Goal: Task Accomplishment & Management: Manage account settings

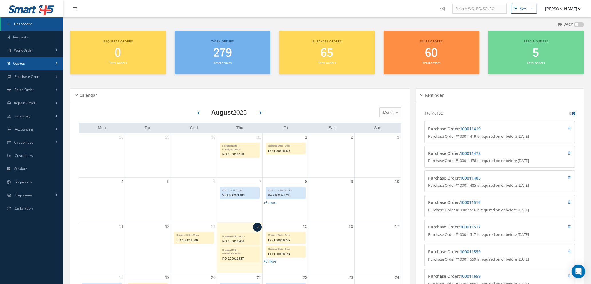
click at [27, 63] on link "Quotes" at bounding box center [31, 63] width 63 height 13
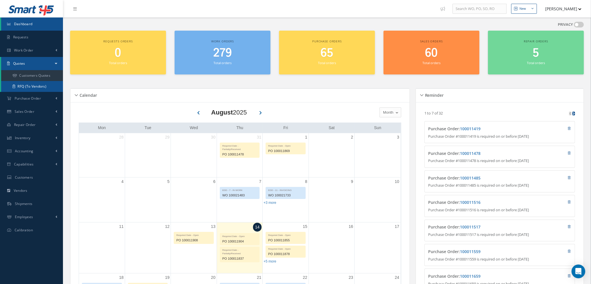
click at [34, 84] on link "RFQ (To Vendors)" at bounding box center [32, 86] width 62 height 11
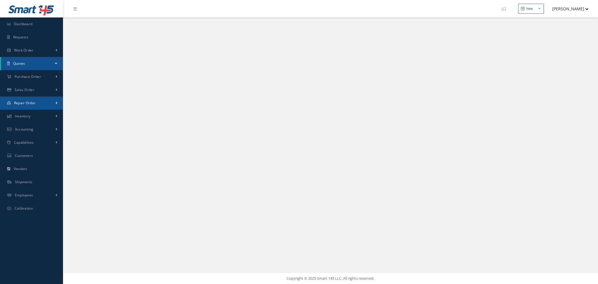
select select "25"
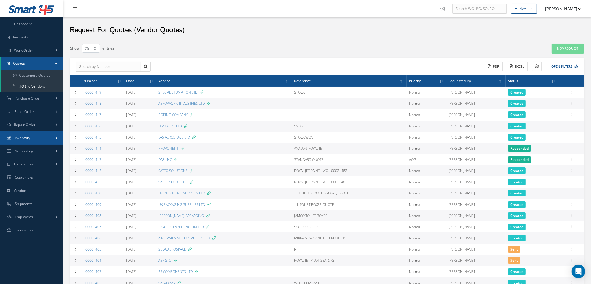
click at [30, 138] on span "Inventory" at bounding box center [23, 137] width 16 height 5
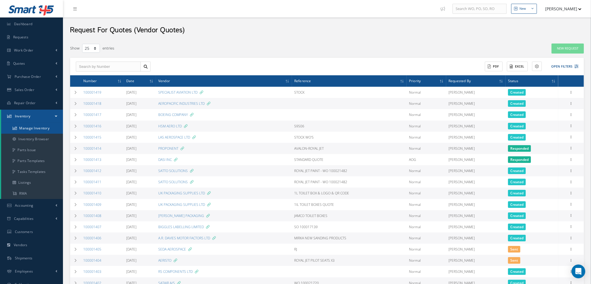
click at [37, 128] on link "Manage Inventory" at bounding box center [32, 128] width 62 height 11
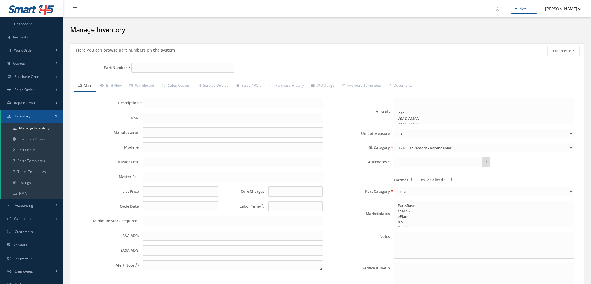
select select
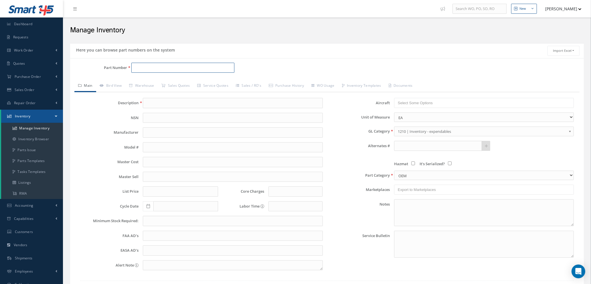
click at [149, 69] on input "Part Number" at bounding box center [182, 68] width 103 height 10
type input "822-0334-020"
click at [34, 128] on link "Manage Inventory" at bounding box center [32, 128] width 62 height 11
click at [142, 68] on input "Part Number" at bounding box center [182, 68] width 103 height 10
click at [146, 84] on span "274A1902-3" at bounding box center [159, 83] width 52 height 6
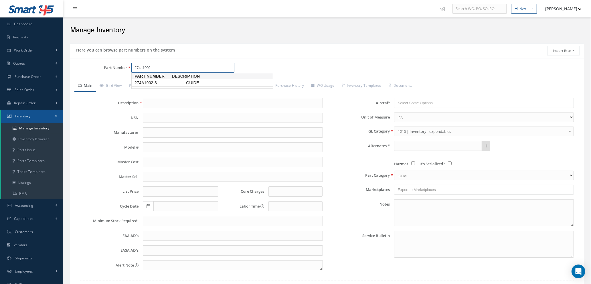
type input "274A1902-3"
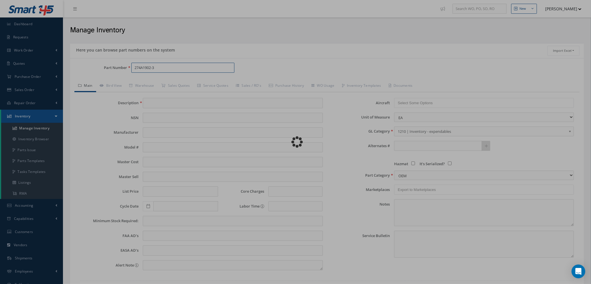
type input "GUIDE"
type input "0.00"
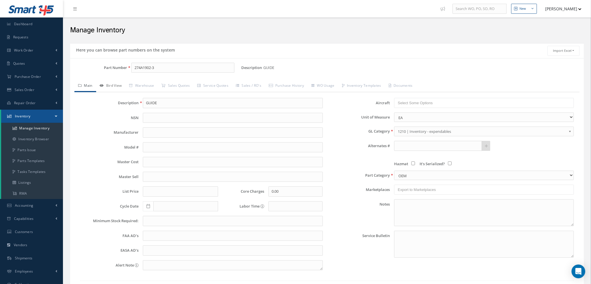
click at [113, 83] on link "Bird View" at bounding box center [110, 86] width 29 height 12
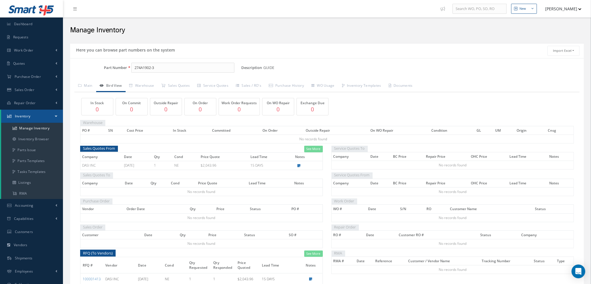
scroll to position [32, 0]
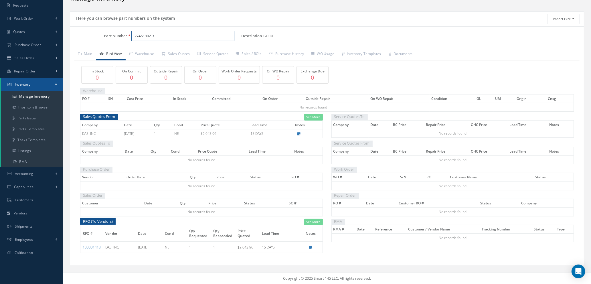
drag, startPoint x: 165, startPoint y: 31, endPoint x: 90, endPoint y: 28, distance: 75.1
click at [90, 27] on div "Part Number 274A1902-3 Description GUIDE Alternates Based on the selected Gener…" at bounding box center [327, 145] width 514 height 239
type input "plh54cd"
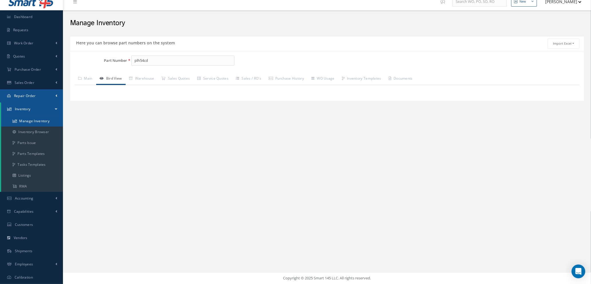
scroll to position [7, 0]
click at [36, 99] on ul "Smart 145 Dashboard Requests Work Order Work Order Work Order Quotes Work Order…" at bounding box center [31, 138] width 63 height 291
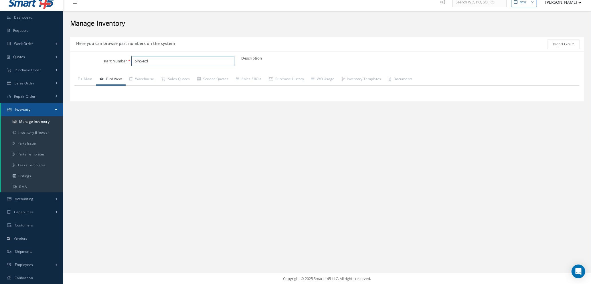
click at [158, 62] on input "plh54cd" at bounding box center [182, 61] width 103 height 10
click at [90, 79] on link "Main" at bounding box center [85, 80] width 22 height 12
